Goal: Entertainment & Leisure: Consume media (video, audio)

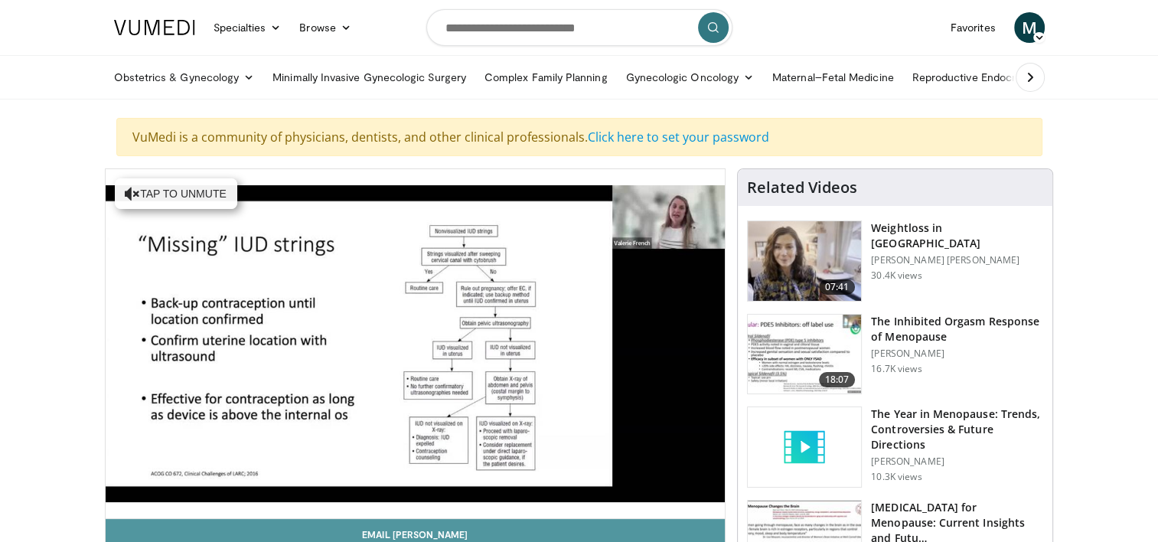
scroll to position [77, 0]
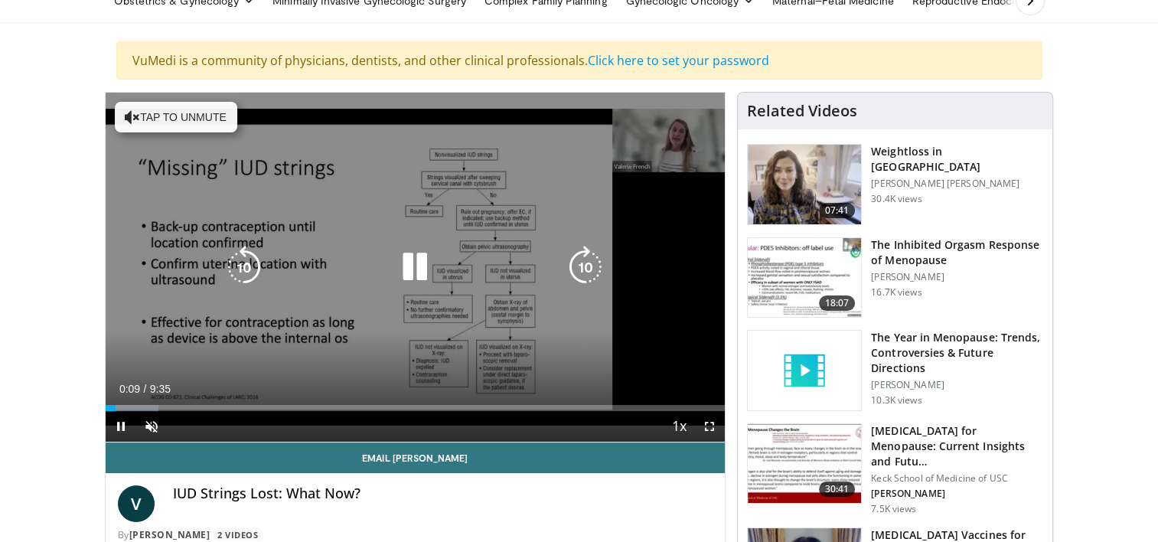
click at [586, 261] on icon "Video Player" at bounding box center [585, 267] width 43 height 43
click at [584, 257] on icon "Video Player" at bounding box center [585, 267] width 43 height 43
click at [582, 263] on icon "Video Player" at bounding box center [585, 267] width 43 height 43
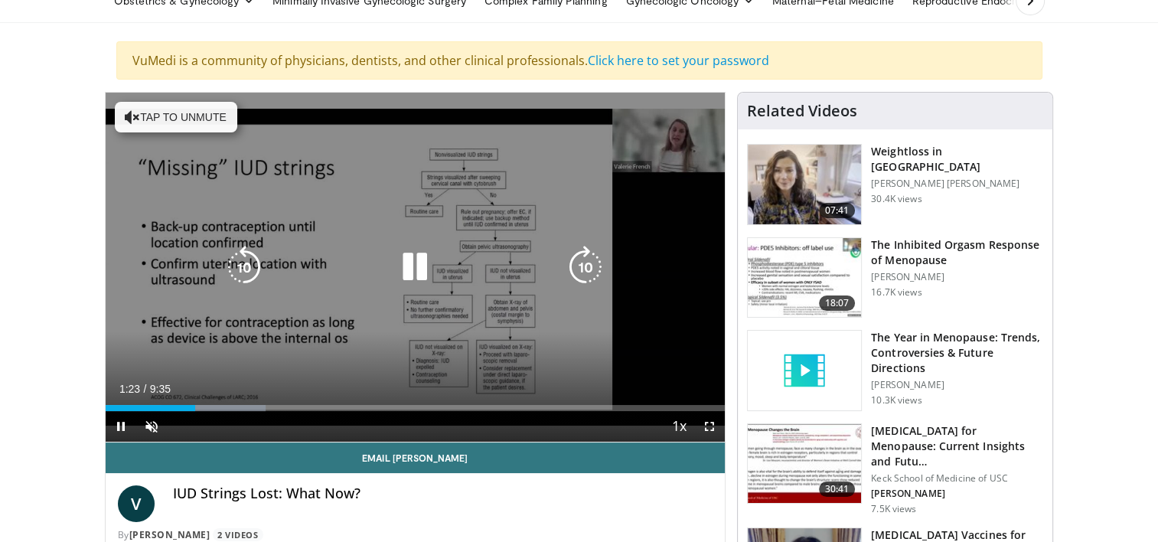
click at [582, 269] on icon "Video Player" at bounding box center [585, 267] width 43 height 43
click at [581, 274] on icon "Video Player" at bounding box center [585, 267] width 43 height 43
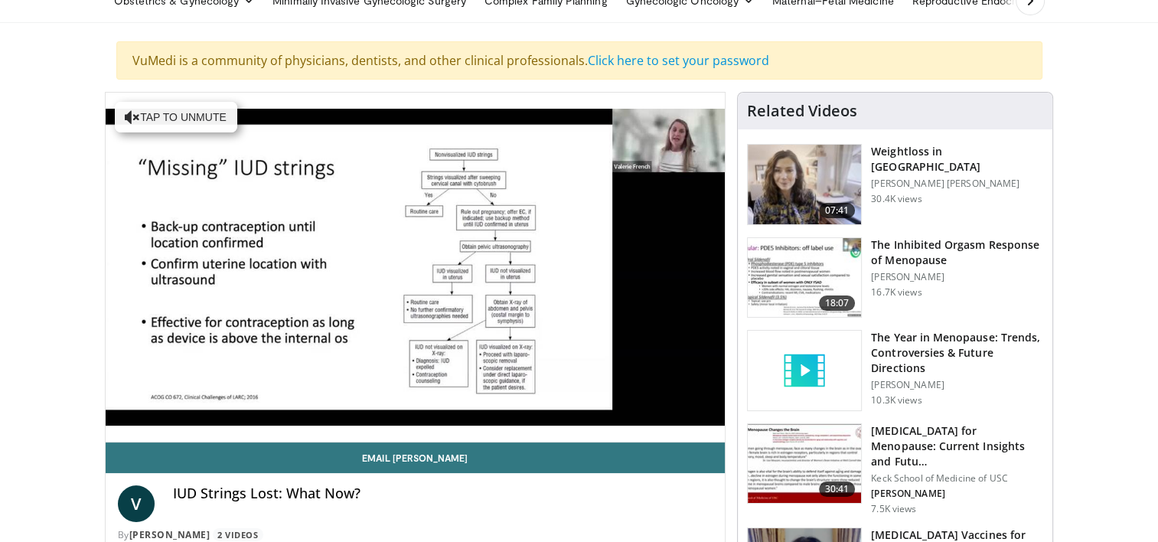
click at [581, 274] on div "10 seconds Tap to unmute" at bounding box center [416, 267] width 620 height 349
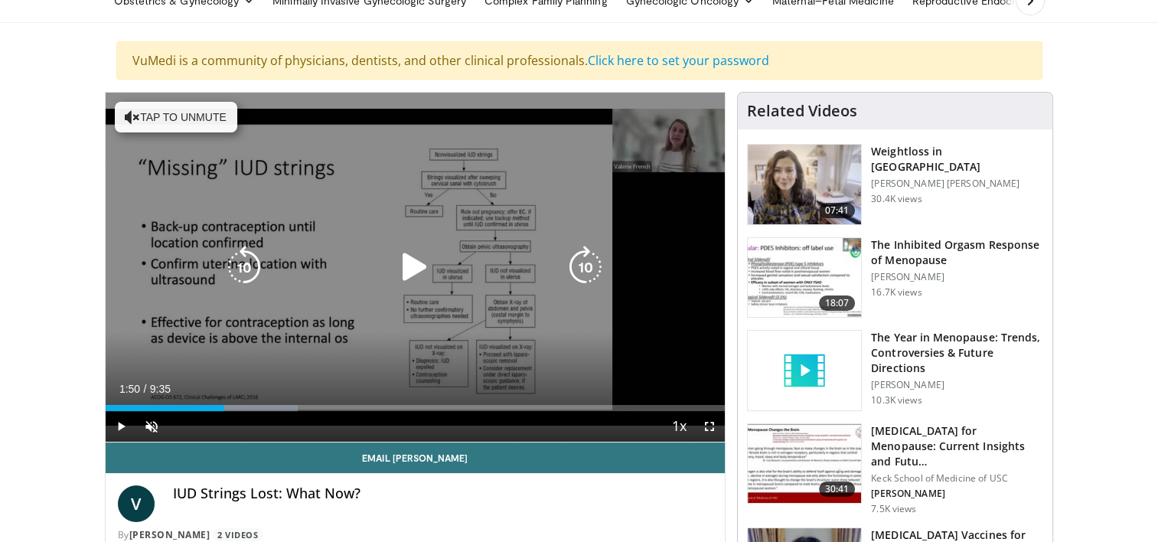
click at [578, 277] on icon "Video Player" at bounding box center [585, 267] width 43 height 43
click at [421, 265] on icon "Video Player" at bounding box center [414, 267] width 43 height 43
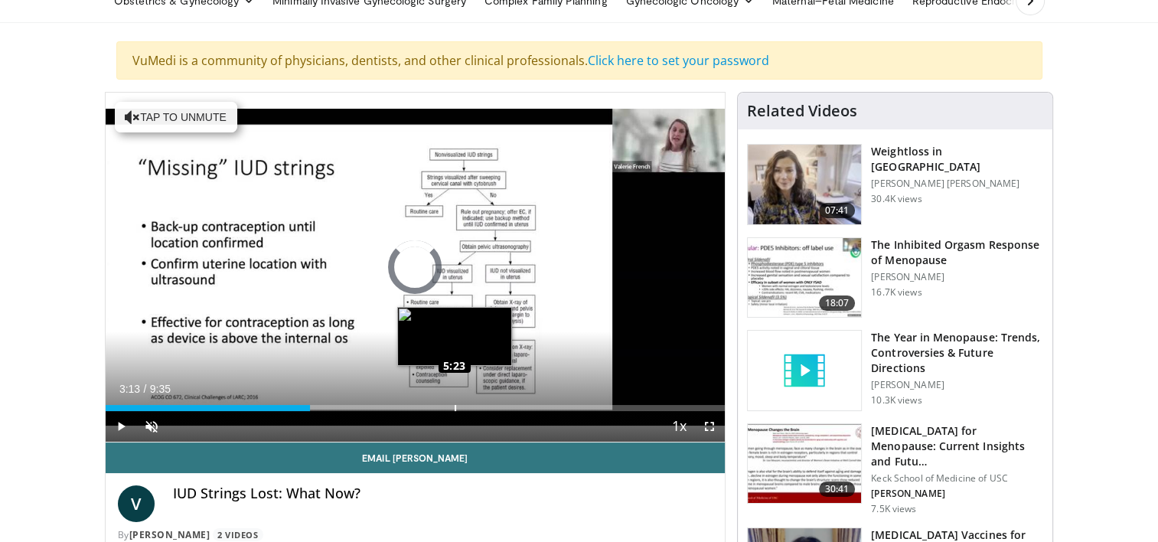
drag, startPoint x: 246, startPoint y: 405, endPoint x: 454, endPoint y: 402, distance: 208.1
click at [454, 402] on div "Loaded : 0.00% 5:18 5:23" at bounding box center [416, 403] width 620 height 15
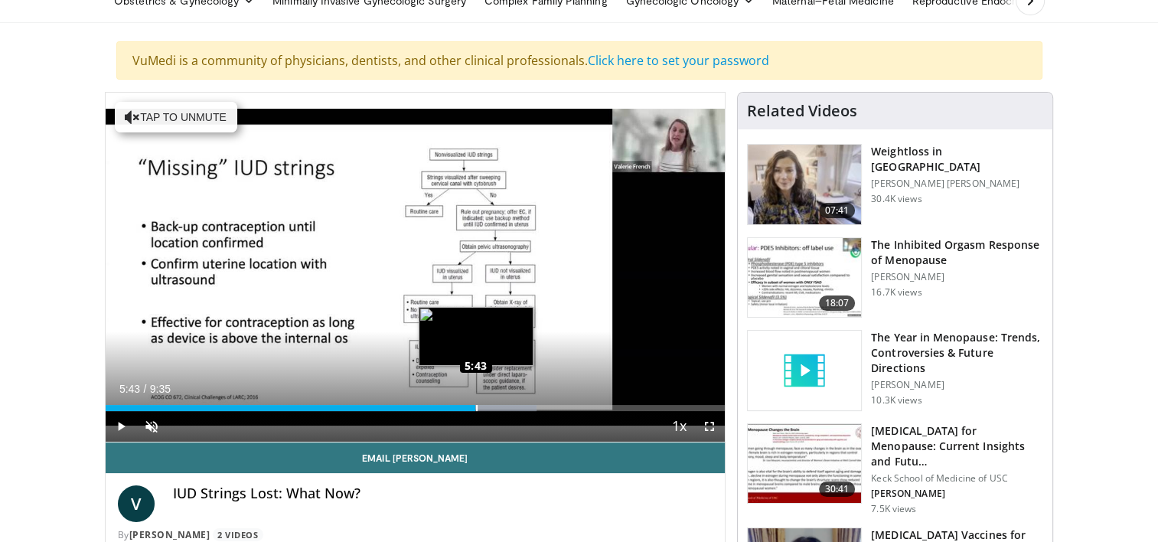
drag, startPoint x: 464, startPoint y: 404, endPoint x: 474, endPoint y: 405, distance: 10.1
click at [474, 405] on div "Loaded : 69.57% 5:42 5:43" at bounding box center [416, 408] width 620 height 6
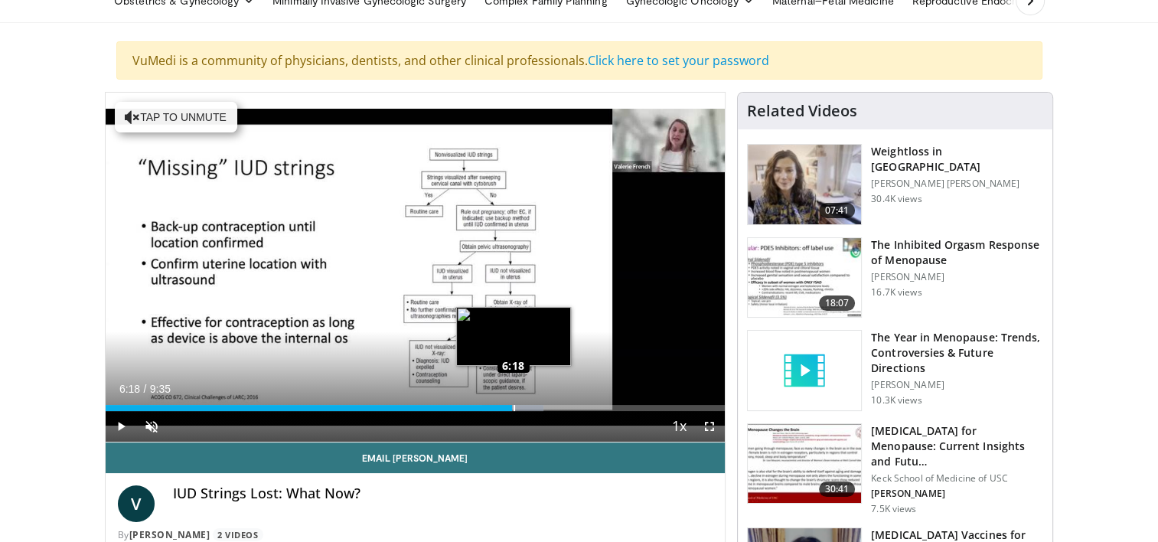
drag, startPoint x: 474, startPoint y: 406, endPoint x: 513, endPoint y: 403, distance: 38.4
click at [513, 403] on div "Loaded : 70.73% 6:17 6:18" at bounding box center [416, 403] width 620 height 15
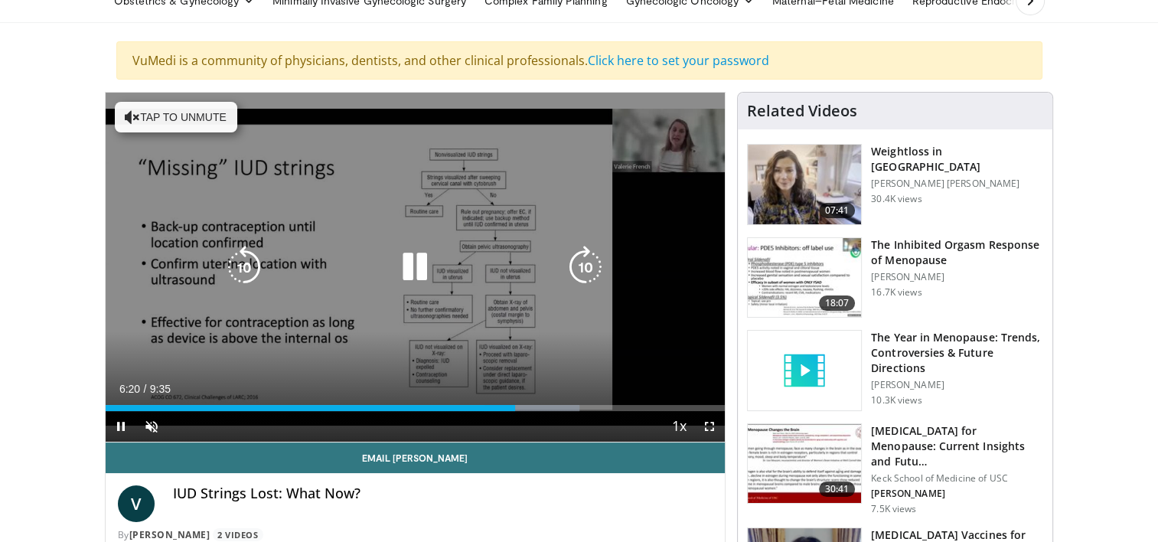
click at [584, 275] on icon "Video Player" at bounding box center [585, 267] width 43 height 43
click at [586, 272] on icon "Video Player" at bounding box center [585, 267] width 43 height 43
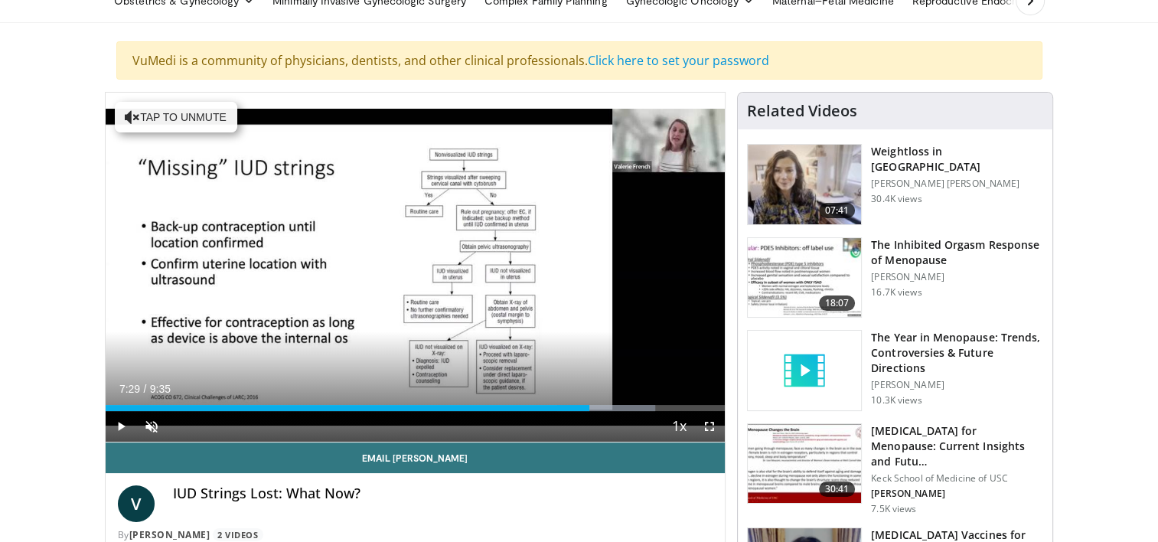
drag, startPoint x: 564, startPoint y: 405, endPoint x: 589, endPoint y: 402, distance: 25.4
click at [589, 402] on div "Loaded : 88.70% 7:28 7:29" at bounding box center [416, 403] width 620 height 15
drag, startPoint x: 589, startPoint y: 405, endPoint x: 610, endPoint y: 405, distance: 20.7
click at [610, 405] on div "Loaded : 90.43% 7:47 7:49" at bounding box center [416, 408] width 620 height 6
drag, startPoint x: 610, startPoint y: 405, endPoint x: 627, endPoint y: 402, distance: 17.9
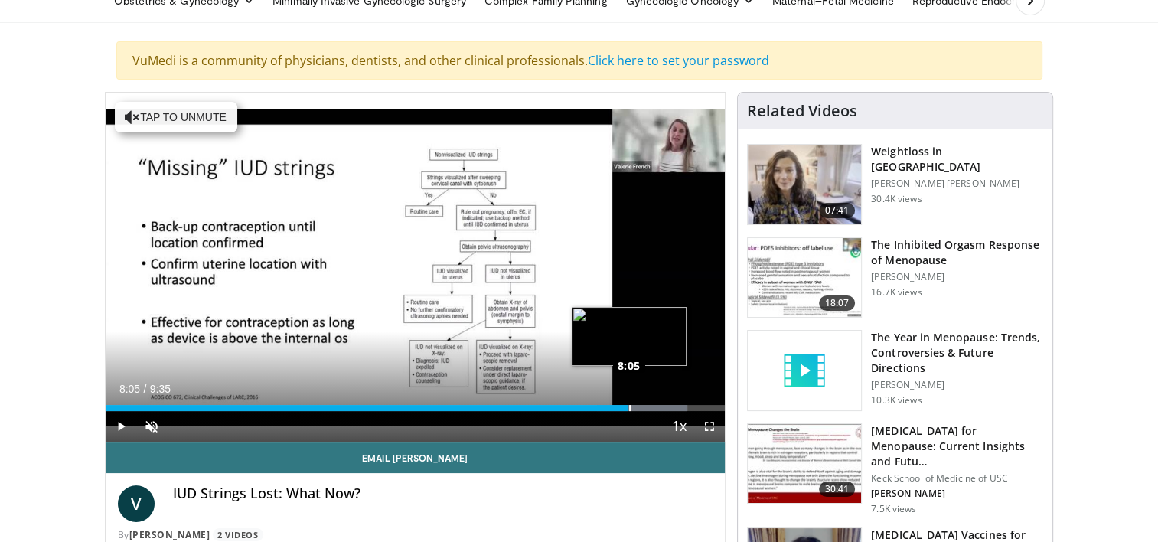
click at [627, 402] on div "Loaded : 93.91% 8:05 8:05" at bounding box center [416, 403] width 620 height 15
drag, startPoint x: 627, startPoint y: 402, endPoint x: 673, endPoint y: 409, distance: 46.5
click at [673, 409] on div "Loaded : 95.65% 8:47 8:48" at bounding box center [416, 403] width 620 height 15
drag, startPoint x: 679, startPoint y: 409, endPoint x: 731, endPoint y: 410, distance: 52.0
